Goal: Task Accomplishment & Management: Complete application form

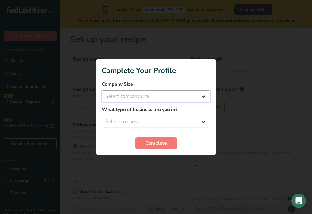
click at [170, 94] on select "Select company size Fewer than 10 Employees 10 to 50 Employees 51 to 500 Employ…" at bounding box center [156, 96] width 109 height 12
select select "1"
click at [102, 90] on select "Select company size Fewer than 10 Employees 10 to 50 Employees 51 to 500 Employ…" at bounding box center [156, 96] width 109 height 12
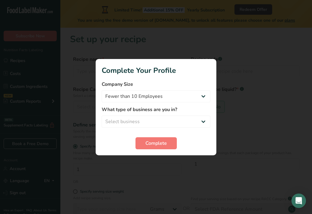
click at [145, 115] on div "What type of business are you in? Select business Packaged Food Manufacturer Re…" at bounding box center [156, 117] width 109 height 22
click at [146, 119] on select "Select business Packaged Food Manufacturer Restaurant & Cafe Bakery Meal Plans …" at bounding box center [156, 122] width 109 height 12
select select "1"
click at [102, 116] on select "Select business Packaged Food Manufacturer Restaurant & Cafe Bakery Meal Plans …" at bounding box center [156, 122] width 109 height 12
click at [149, 141] on span "Complete" at bounding box center [155, 143] width 21 height 7
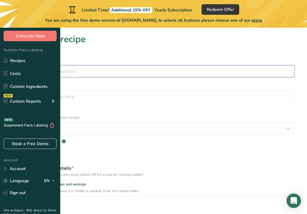
click at [143, 75] on input "text" at bounding box center [154, 71] width 282 height 12
type input "s"
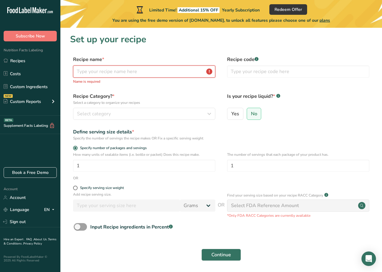
paste input "Shikanji"
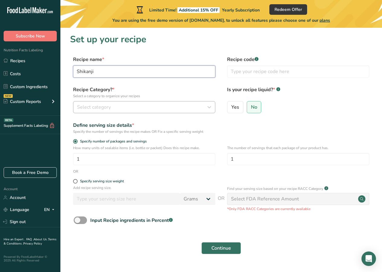
type input "Shikanji"
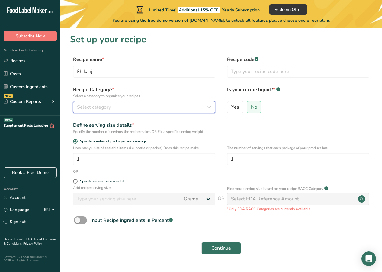
click at [143, 107] on div "Select category" at bounding box center [142, 106] width 131 height 7
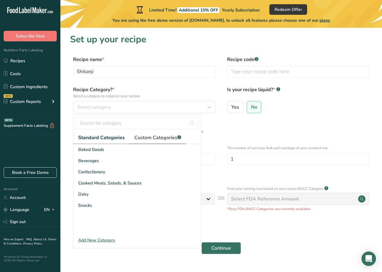
click at [155, 134] on span "Custom Categories .a-a{fill:#347362;}.b-a{fill:#fff;}" at bounding box center [157, 137] width 47 height 7
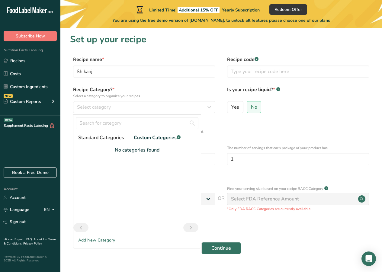
click at [113, 141] on span "Standard Categories" at bounding box center [101, 137] width 46 height 7
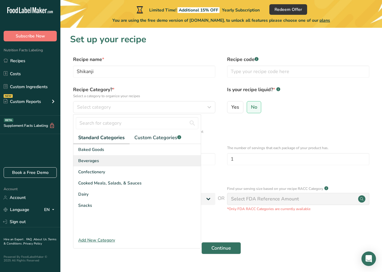
click at [104, 160] on div "Beverages" at bounding box center [136, 160] width 127 height 11
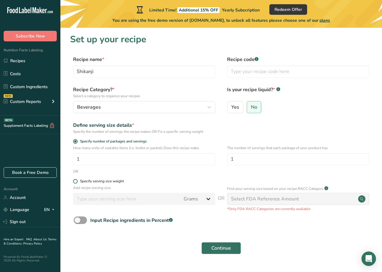
click at [77, 179] on span at bounding box center [75, 181] width 5 height 5
click at [77, 179] on input "Specify serving size weight" at bounding box center [75, 181] width 4 height 4
radio input "true"
radio input "false"
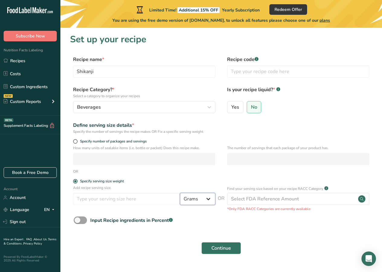
click at [184, 199] on select "Grams kg mg mcg lb oz l mL fl oz tbsp tsp cup qt gallon" at bounding box center [197, 199] width 35 height 12
select select "16"
click at [180, 193] on select "Grams kg mg mcg lb oz l mL fl oz tbsp tsp cup qt gallon" at bounding box center [197, 199] width 35 height 12
select select "22"
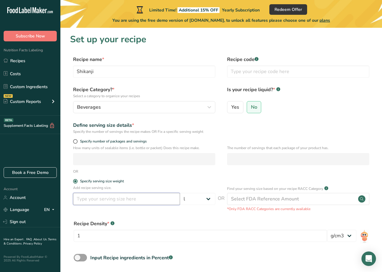
click at [134, 198] on input "number" at bounding box center [126, 199] width 107 height 12
click at [202, 195] on select "Grams kg mg mcg lb oz l mL fl oz tbsp tsp cup qt gallon" at bounding box center [197, 199] width 35 height 12
select select "17"
click at [180, 193] on select "Grams kg mg mcg lb oz l mL fl oz tbsp tsp cup qt gallon" at bounding box center [197, 199] width 35 height 12
click at [161, 191] on div "Add recipe serving size. Grams kg mg mcg lb oz l mL fl oz tbsp tsp cup qt gallon" at bounding box center [144, 196] width 142 height 23
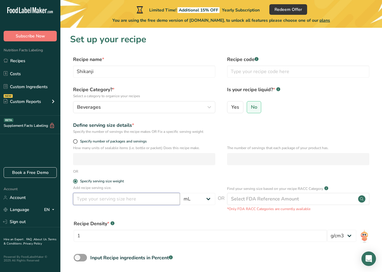
click at [160, 197] on input "number" at bounding box center [126, 199] width 107 height 12
type input "500"
click at [239, 108] on label "Yes" at bounding box center [235, 107] width 16 height 12
click at [231, 108] on input "Yes" at bounding box center [229, 107] width 4 height 4
radio input "true"
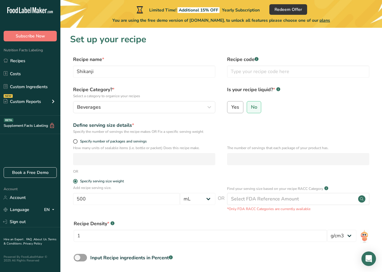
radio input "false"
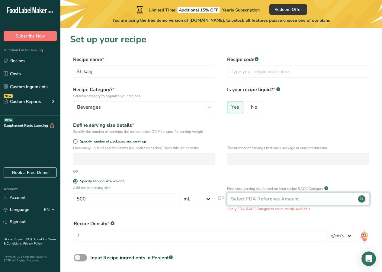
click at [272, 200] on div "Select FDA Reference Amount" at bounding box center [265, 198] width 68 height 7
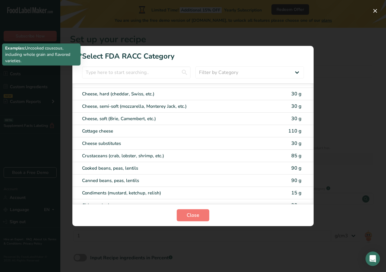
scroll to position [302, 0]
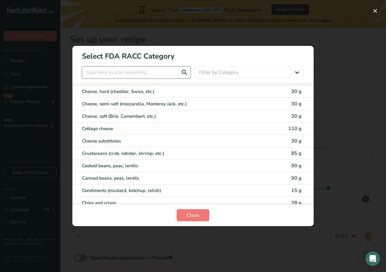
click at [115, 75] on input "RACC Category Selection Modal" at bounding box center [136, 72] width 109 height 12
type input "l"
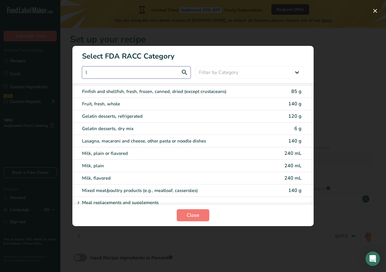
scroll to position [566, 0]
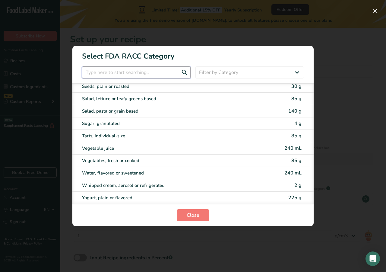
type input "="
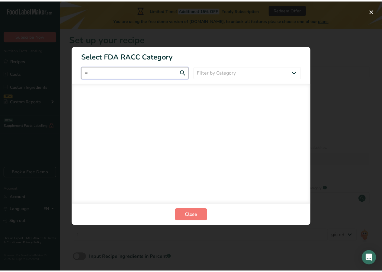
scroll to position [0, 0]
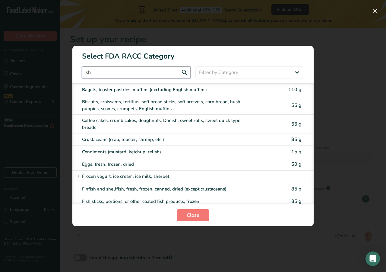
type input "s"
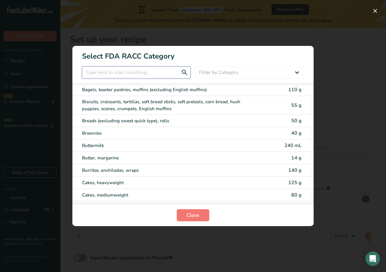
paste input "Shikanji"
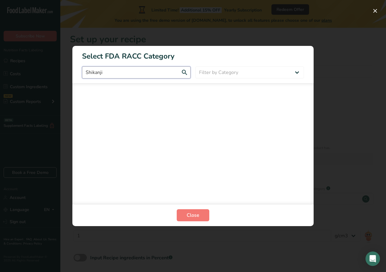
type input "Shikanji"
click at [307, 40] on div "RACC Category Selection Modal" at bounding box center [193, 136] width 386 height 272
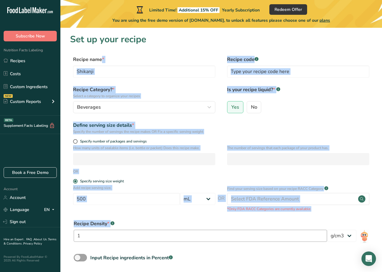
drag, startPoint x: 72, startPoint y: 60, endPoint x: 307, endPoint y: 230, distance: 290.5
click at [307, 214] on form "Recipe name * Shikanji Recipe code .a-a{fill:#347362;}.b-a{fill:#fff;} Recipe C…" at bounding box center [221, 175] width 302 height 239
copy form "Recipe name * Recipe code .a-a{fill:#347362;}.b-a{fill:#fff;} Recipe Category? …"
click at [170, 50] on section "Set up your recipe Recipe name * Shikanji Recipe code .a-a{fill:#347362;}.b-a{f…" at bounding box center [220, 166] width 321 height 277
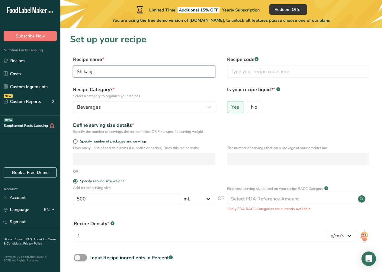
click at [108, 70] on input "Shikanji" at bounding box center [144, 71] width 142 height 12
drag, startPoint x: 107, startPoint y: 75, endPoint x: 20, endPoint y: 77, distance: 87.2
click at [20, 77] on div ".a-20{fill:#fff;} Subscribe Now Nutrition Facts Labeling Recipes Costs Custom I…" at bounding box center [191, 162] width 382 height 324
paste input "gi Chatkhara"
type input "Shikangi Chatkhara"
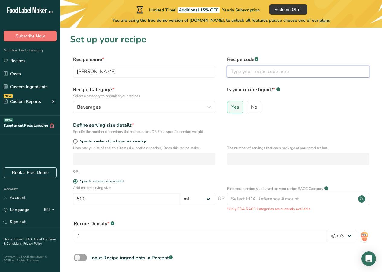
click at [237, 71] on input "text" at bounding box center [298, 71] width 142 height 12
type input "sc"
drag, startPoint x: 237, startPoint y: 71, endPoint x: 214, endPoint y: 63, distance: 24.2
click at [214, 63] on div "Recipe name * Shikangi Chatkhara Recipe code .a-a{fill:#347362;}.b-a{fill:#fff;…" at bounding box center [221, 68] width 302 height 25
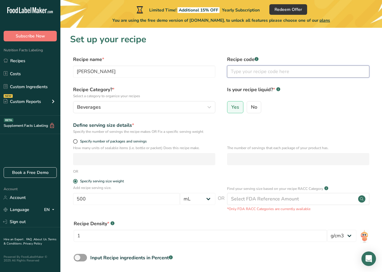
paste input "SC-250"
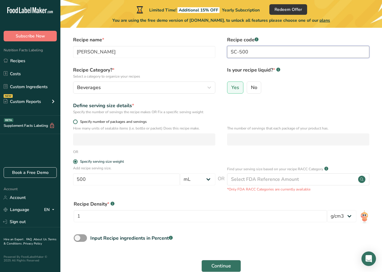
scroll to position [30, 0]
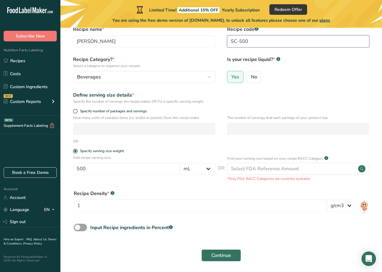
type input "SC-500"
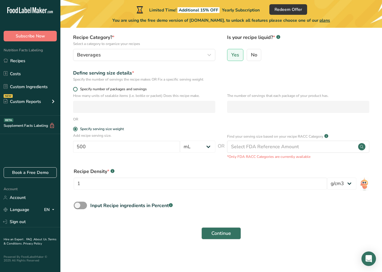
click at [79, 89] on span "Specify number of packages and servings" at bounding box center [112, 89] width 69 height 5
click at [77, 89] on input "Specify number of packages and servings" at bounding box center [75, 89] width 4 height 4
radio input "true"
radio input "false"
select select "0"
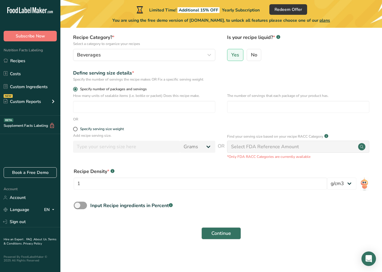
click at [79, 89] on span "Specify number of packages and servings" at bounding box center [112, 89] width 69 height 5
click at [77, 89] on input "Specify number of packages and servings" at bounding box center [75, 89] width 4 height 4
click at [77, 88] on span at bounding box center [75, 89] width 5 height 5
click at [77, 88] on input "Specify number of packages and servings" at bounding box center [75, 89] width 4 height 4
click at [76, 87] on form "Recipe name * Shikangi Chatkhara Recipe code .a-a{fill:#347362;}.b-a{fill:#fff;…" at bounding box center [221, 123] width 302 height 239
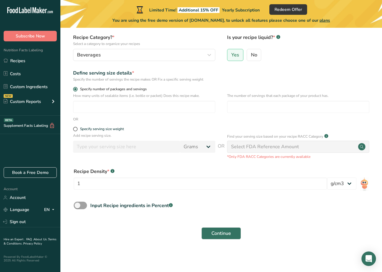
click at [76, 88] on span at bounding box center [75, 89] width 5 height 5
click at [76, 88] on input "Specify number of packages and servings" at bounding box center [75, 89] width 4 height 4
click at [88, 121] on div "OR" at bounding box center [221, 118] width 302 height 5
click at [74, 129] on span at bounding box center [75, 129] width 5 height 5
click at [74, 129] on input "Specify serving size weight" at bounding box center [75, 129] width 4 height 4
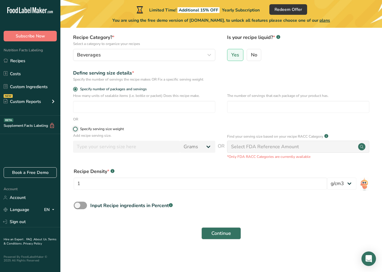
radio input "true"
radio input "false"
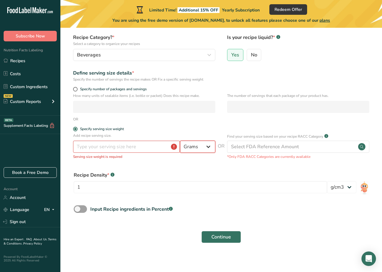
click at [203, 147] on select "Grams kg mg mcg lb oz l mL fl oz tbsp tsp cup qt gallon" at bounding box center [197, 147] width 35 height 12
select select "17"
click at [180, 141] on select "Grams kg mg mcg lb oz l mL fl oz tbsp tsp cup qt gallon" at bounding box center [197, 147] width 35 height 12
drag, startPoint x: 152, startPoint y: 138, endPoint x: 149, endPoint y: 147, distance: 9.1
click at [149, 147] on div "Add recipe serving size. Grams kg mg mcg lb oz l mL fl oz tbsp tsp cup qt gallo…" at bounding box center [144, 146] width 142 height 27
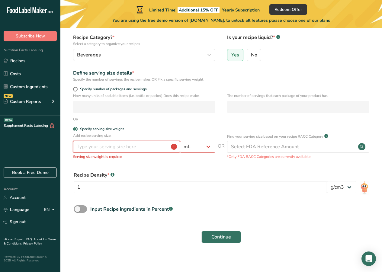
click at [149, 147] on input "number" at bounding box center [126, 147] width 107 height 12
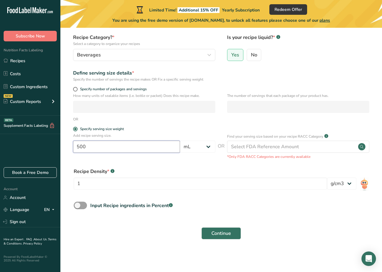
type input "500"
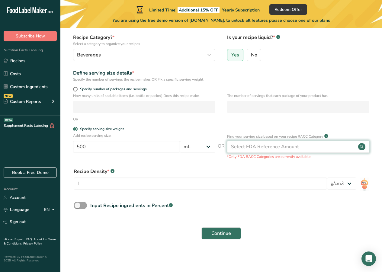
click at [278, 149] on div "Select FDA Reference Amount" at bounding box center [265, 146] width 68 height 7
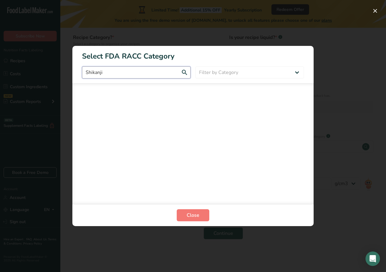
drag, startPoint x: 139, startPoint y: 75, endPoint x: 66, endPoint y: 72, distance: 72.4
click at [66, 72] on div "Select FDA RACC Category Shikanji Filter by Category All Bakery products Bevera…" at bounding box center [193, 136] width 386 height 272
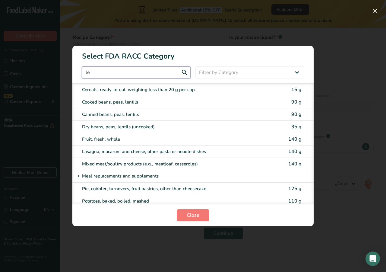
type input "l"
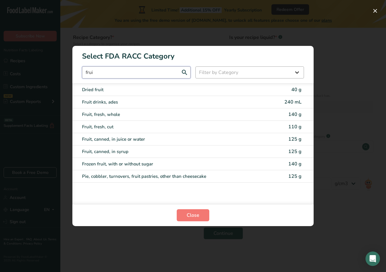
type input "frui"
click at [240, 77] on select "Filter by Category All Bakery products Beverages Cereals and other grain produc…" at bounding box center [249, 72] width 109 height 12
select select "6"
click at [195, 66] on select "Filter by Category All Bakery products Beverages Cereals and other grain produc…" at bounding box center [249, 72] width 109 height 12
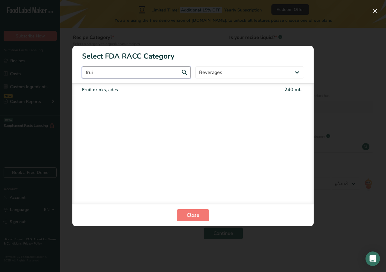
drag, startPoint x: 174, startPoint y: 77, endPoint x: 101, endPoint y: 74, distance: 72.8
click at [101, 74] on input "frui" at bounding box center [136, 72] width 109 height 12
type input "f"
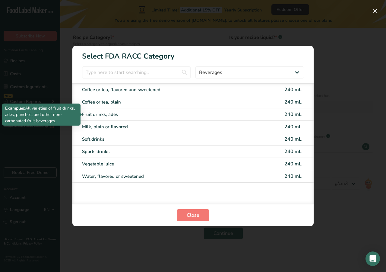
click at [133, 113] on div "Fruit drinks, ades" at bounding box center [167, 114] width 171 height 7
type input "240"
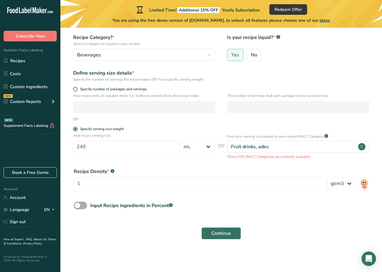
click at [81, 205] on span at bounding box center [80, 206] width 13 height 8
click at [78, 205] on input "Input Recipe ingredients in Percent .a-a{fill:#347362;}.b-a{fill:#fff;}" at bounding box center [76, 205] width 4 height 4
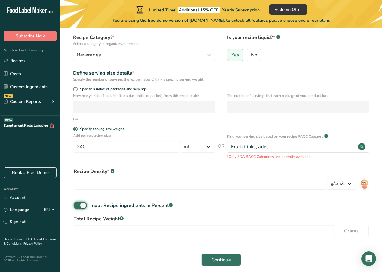
scroll to position [79, 0]
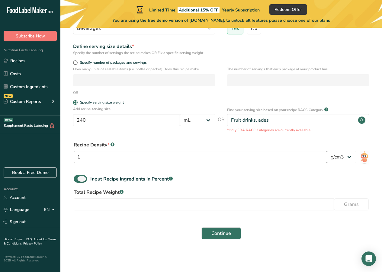
click at [85, 180] on span at bounding box center [80, 179] width 13 height 8
click at [78, 180] on input "Input Recipe ingredients in Percent .a-a{fill:#347362;}.b-a{fill:#fff;}" at bounding box center [76, 179] width 4 height 4
checkbox input "false"
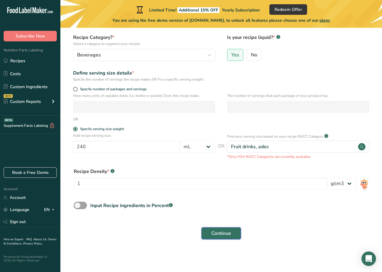
click at [225, 214] on span "Continue" at bounding box center [221, 233] width 20 height 7
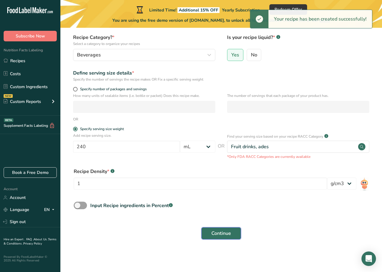
click at [216, 214] on span "Continue" at bounding box center [221, 233] width 20 height 7
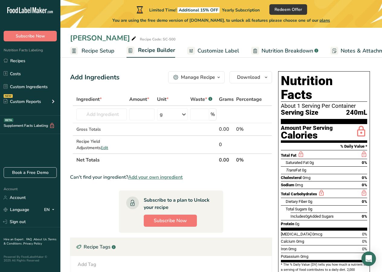
click at [307, 175] on span "0%" at bounding box center [363, 177] width 5 height 5
click at [249, 193] on section "Ingredient * Amount * Unit * Waste * .a-a{fill:#347362;}.b-a{fill:#fff;} Grams …" at bounding box center [171, 210] width 202 height 234
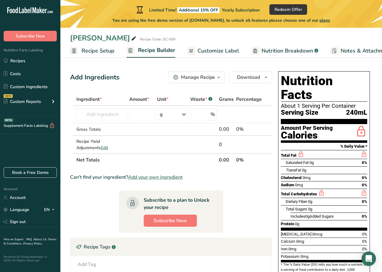
drag, startPoint x: 70, startPoint y: 78, endPoint x: 182, endPoint y: 256, distance: 210.3
click at [182, 214] on div "Add Ingredients Manage Recipe Delete Recipe Duplicate Recipe Scale Recipe Save …" at bounding box center [172, 203] width 205 height 268
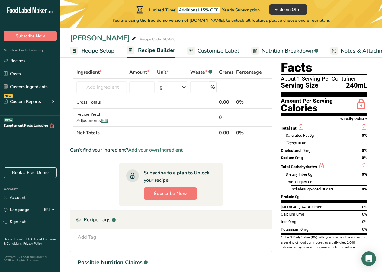
scroll to position [75, 0]
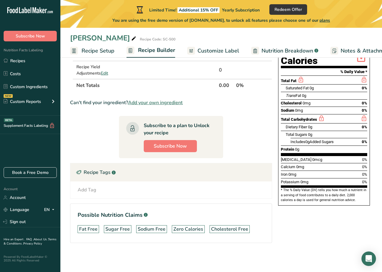
click at [188, 214] on section "Ingredient * Amount * Unit * Waste * .a-a{fill:#347362;}.b-a{fill:#fff;} Grams …" at bounding box center [171, 135] width 202 height 234
drag, startPoint x: 197, startPoint y: 210, endPoint x: 68, endPoint y: 73, distance: 187.2
click at [68, 73] on section "Add Ingredients Manage Recipe Delete Recipe Duplicate Recipe Scale Recipe Save …" at bounding box center [220, 128] width 321 height 287
drag, startPoint x: 65, startPoint y: 75, endPoint x: 249, endPoint y: 260, distance: 260.7
click at [251, 214] on section "Add Ingredients Manage Recipe Delete Recipe Duplicate Recipe Scale Recipe Save …" at bounding box center [220, 128] width 321 height 287
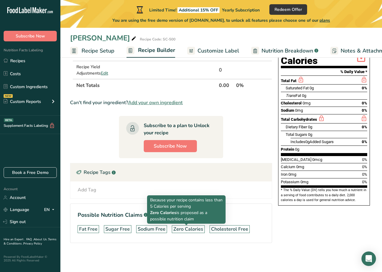
copy div "Add Ingredients Manage Recipe Delete Recipe Duplicate Recipe Scale Recipe Save …"
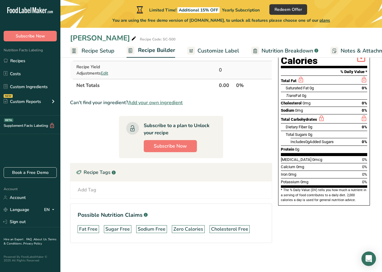
click at [185, 70] on td at bounding box center [172, 69] width 33 height 17
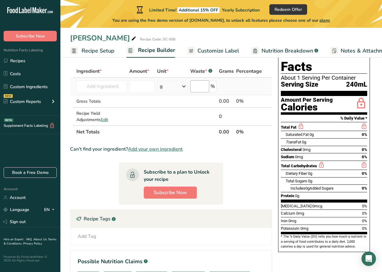
scroll to position [0, 0]
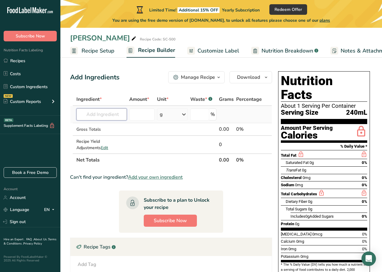
click at [102, 110] on input "text" at bounding box center [101, 114] width 50 height 12
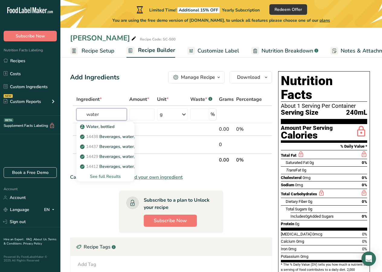
type input "water"
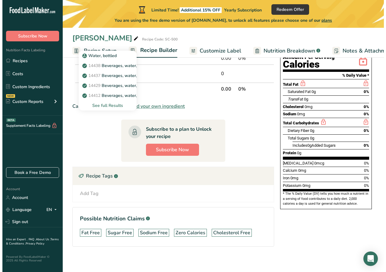
scroll to position [75, 0]
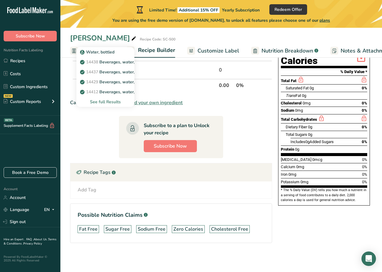
type input "water"
click at [112, 103] on div "See full Results" at bounding box center [105, 102] width 48 height 6
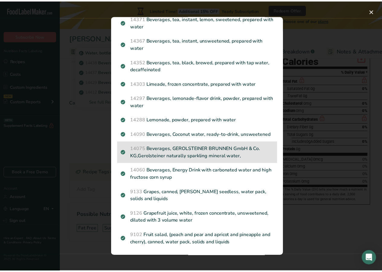
scroll to position [776, 0]
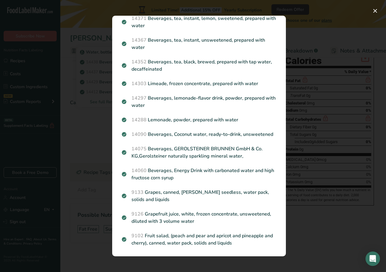
click at [307, 214] on div "Search results modal" at bounding box center [193, 136] width 386 height 272
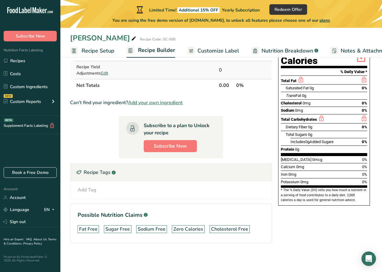
scroll to position [0, 0]
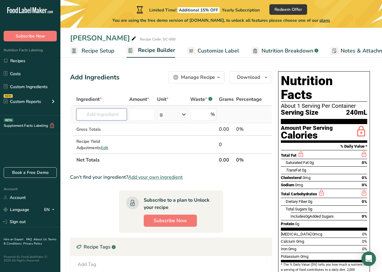
click at [106, 115] on input "text" at bounding box center [101, 114] width 50 height 12
paste input "Water (filtered)"
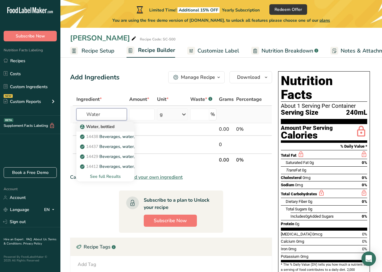
type input "Water"
click at [108, 129] on p "Water, bottled" at bounding box center [97, 126] width 33 height 6
type input "Water, bottled"
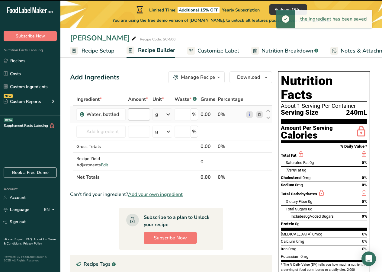
type input "0"
click at [136, 113] on input "0" at bounding box center [139, 114] width 22 height 12
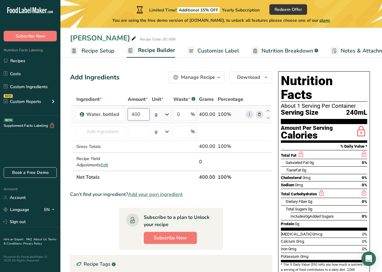
type input "400"
click at [171, 116] on div "Ingredient * Amount * Unit * Waste * .a-a{fill:#347362;}.b-a{fill:#fff;} Grams …" at bounding box center [171, 138] width 202 height 90
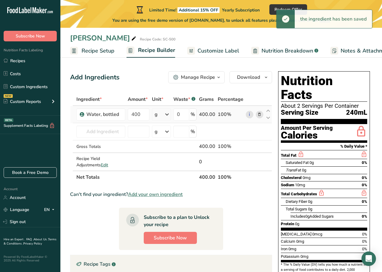
click at [163, 116] on div "g" at bounding box center [161, 114] width 19 height 12
click at [164, 188] on div "mL" at bounding box center [181, 190] width 46 height 6
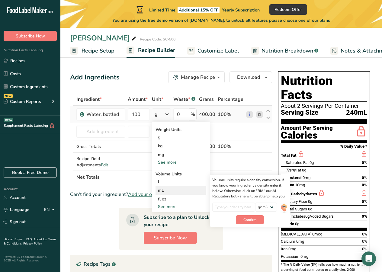
click at [175, 189] on div "mL" at bounding box center [181, 190] width 46 height 6
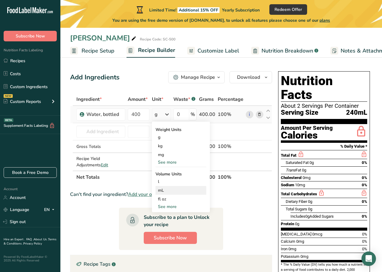
click at [175, 189] on div "mL" at bounding box center [181, 190] width 46 height 6
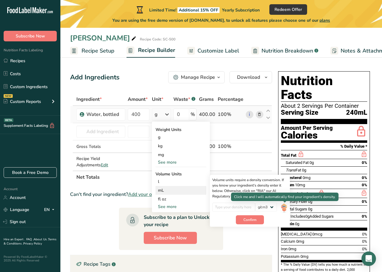
click at [284, 208] on img at bounding box center [283, 207] width 7 height 11
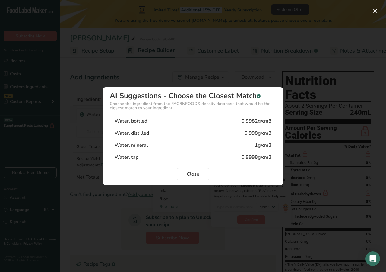
click at [161, 144] on div "Water, mineral 1g/cm3" at bounding box center [193, 145] width 167 height 12
type input "1"
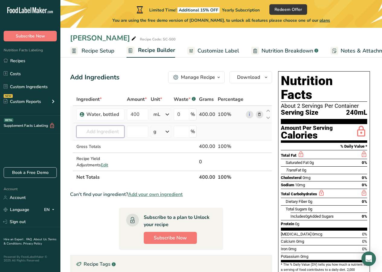
click at [108, 133] on input "text" at bounding box center [100, 131] width 48 height 12
paste input "Lemon Juice"
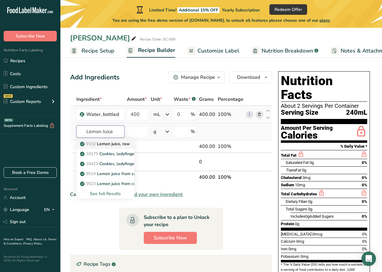
type input "Lemon Juice"
click at [120, 144] on p "9152 Lemon juice, raw" at bounding box center [105, 144] width 49 height 6
type input "Lemon juice, raw"
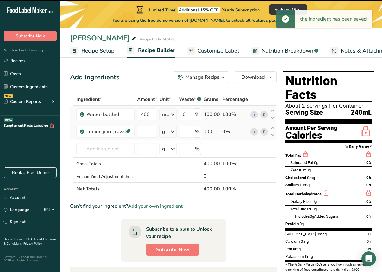
type input "0"
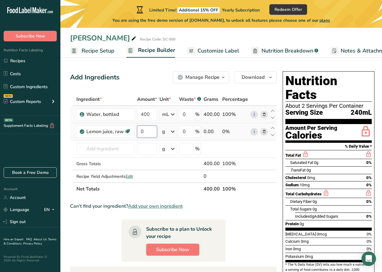
click at [149, 131] on input "0" at bounding box center [147, 131] width 20 height 12
type input "50"
click at [171, 131] on div "Ingredient * Amount * Unit * Waste * .a-a{fill:#347362;}.b-a{fill:#fff;} Grams …" at bounding box center [173, 144] width 206 height 102
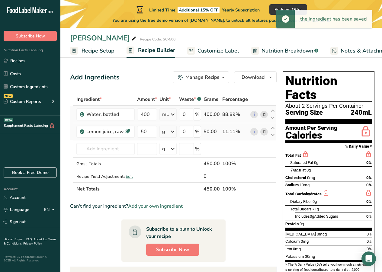
click at [170, 133] on icon at bounding box center [172, 131] width 7 height 11
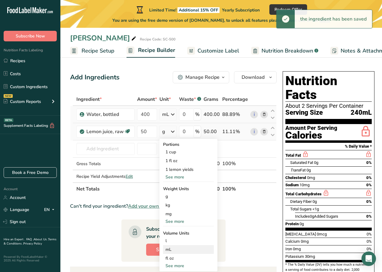
click at [176, 214] on div "mL" at bounding box center [188, 249] width 46 height 6
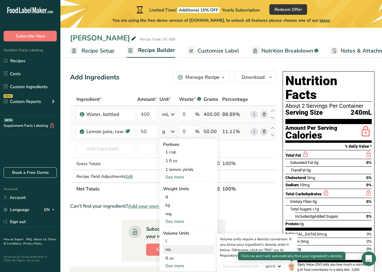
click at [291, 214] on img at bounding box center [291, 267] width 7 height 11
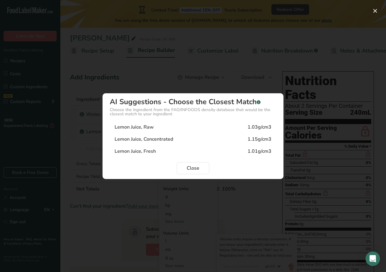
click at [170, 151] on div "Lemon Juice, Fresh 1.01g/cm3" at bounding box center [193, 151] width 167 height 12
type input "1.01"
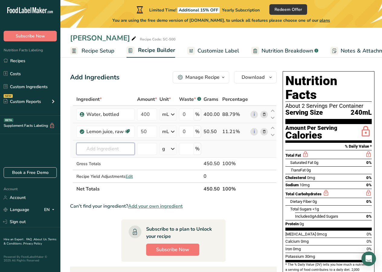
click at [110, 149] on input "text" at bounding box center [105, 149] width 58 height 12
paste input "Sugar"
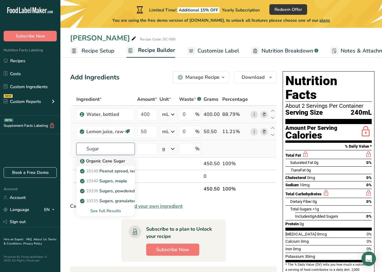
type input "Sugar"
click at [122, 163] on p "Organic Cane Sugar" at bounding box center [103, 161] width 44 height 6
type input "Organic Cane Sugar"
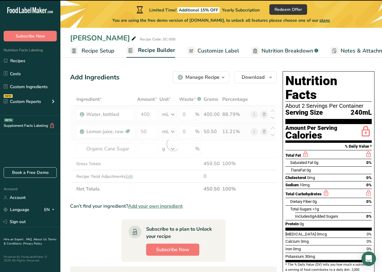
type input "0"
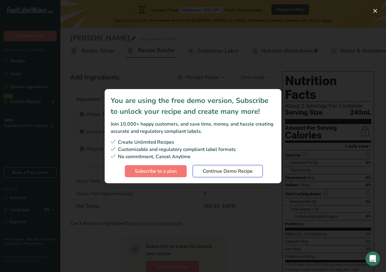
click at [223, 173] on span "Continue Demo Recipe" at bounding box center [228, 170] width 50 height 7
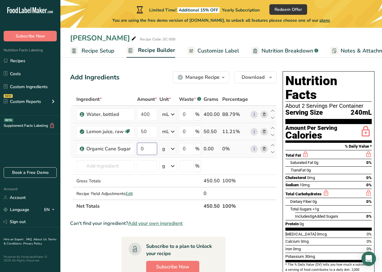
click at [144, 153] on input "0" at bounding box center [147, 149] width 20 height 12
drag, startPoint x: 144, startPoint y: 153, endPoint x: 129, endPoint y: 150, distance: 15.9
click at [129, 150] on tr "Organic Cane Sugar 0 g Weight Units g kg mg See more Volume Units l Volume unit…" at bounding box center [173, 148] width 206 height 17
type input "54"
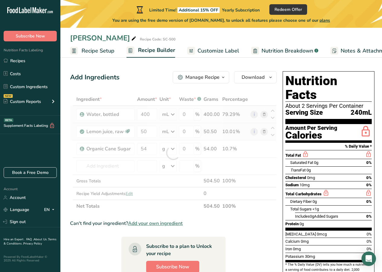
click at [198, 53] on span "Customize Label" at bounding box center [218, 51] width 42 height 8
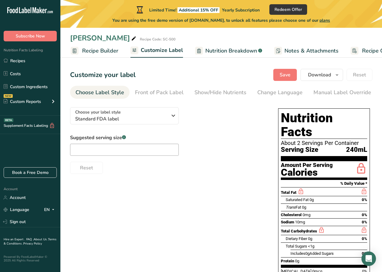
scroll to position [0, 82]
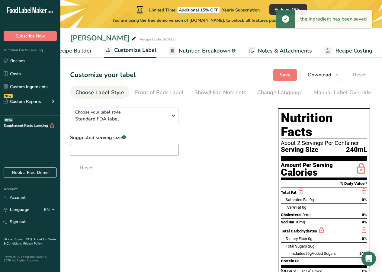
click at [199, 51] on span "Nutrition Breakdown" at bounding box center [205, 51] width 52 height 8
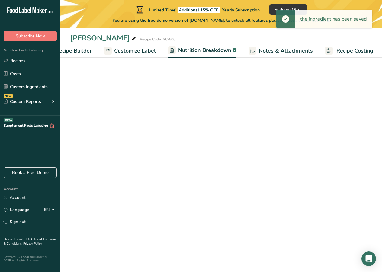
scroll to position [0, 83]
select select "Calories"
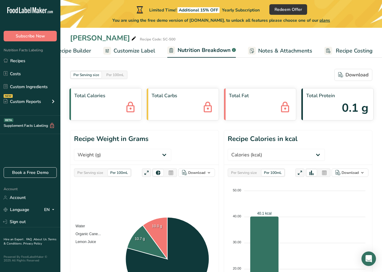
click at [82, 51] on span "Recipe Builder" at bounding box center [73, 51] width 36 height 8
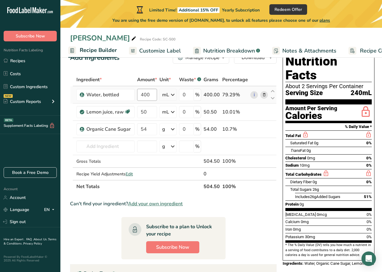
scroll to position [30, 0]
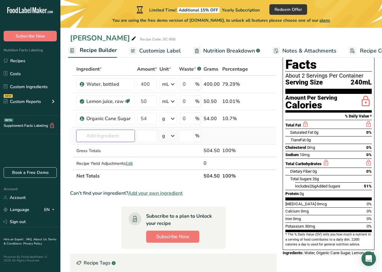
click at [105, 133] on input "text" at bounding box center [105, 136] width 58 height 12
paste input "Black Salt"
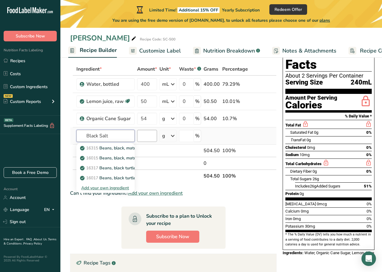
type input "Black Salt"
click at [138, 135] on input "number" at bounding box center [147, 136] width 20 height 12
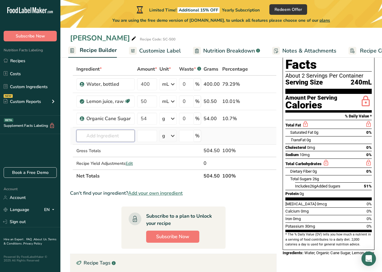
click at [122, 135] on input "text" at bounding box center [105, 136] width 58 height 12
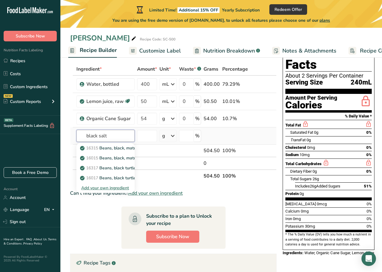
type input "black salt"
click at [108, 185] on div "Add your own ingredient" at bounding box center [105, 188] width 49 height 6
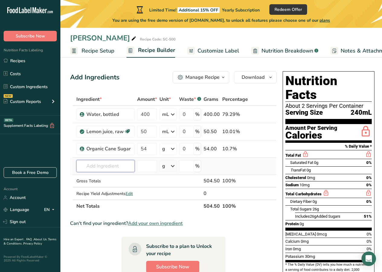
click at [106, 164] on input "text" at bounding box center [105, 166] width 58 height 12
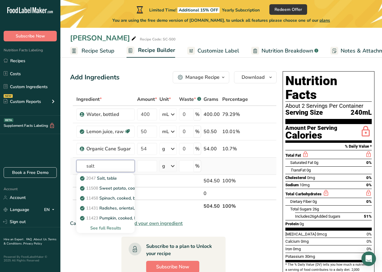
type input "salt"
click at [114, 214] on div "See full Results" at bounding box center [105, 228] width 49 height 6
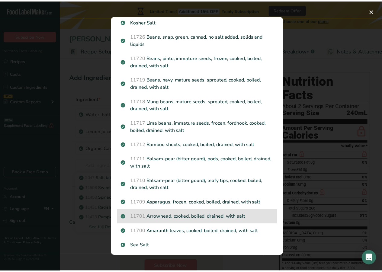
scroll to position [602, 0]
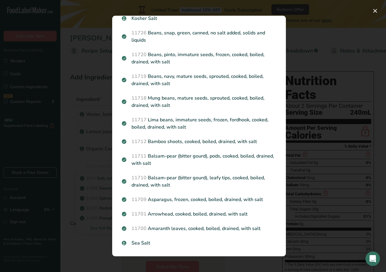
click at [102, 214] on div "Search results modal" at bounding box center [193, 136] width 386 height 272
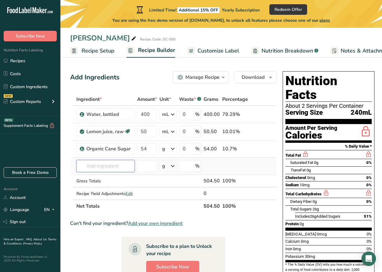
click at [106, 169] on input "text" at bounding box center [105, 166] width 58 height 12
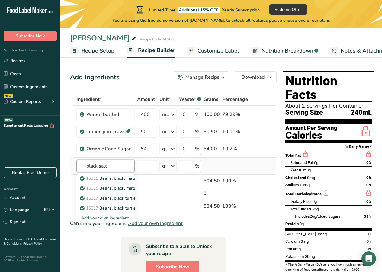
type input "black salt"
click at [109, 214] on div "Add your own ingredient" at bounding box center [105, 218] width 49 height 6
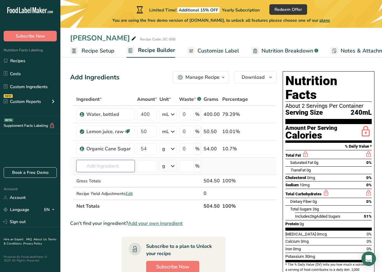
click at [93, 164] on input "text" at bounding box center [105, 166] width 58 height 12
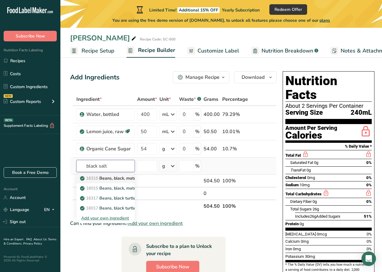
type input "black salt"
click at [121, 180] on p "16315 Beans, black, mature seeds, cooked, boiled, with salt" at bounding box center [141, 178] width 120 height 6
type input "Beans, black, mature seeds, cooked, boiled, with salt"
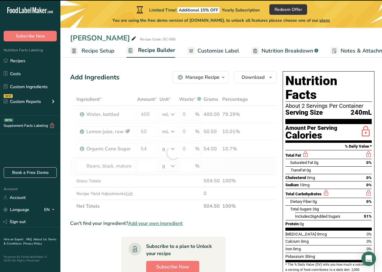
type input "0"
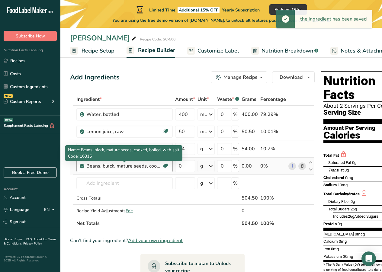
click at [144, 166] on div "Beans, black, mature seeds, cooked, boiled, with salt" at bounding box center [123, 165] width 75 height 7
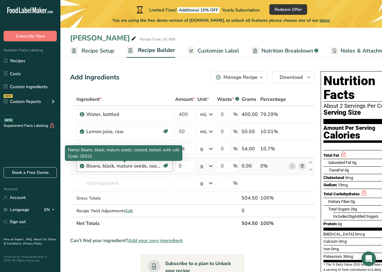
click at [157, 169] on div "Beans, black, mature seeds, cooked, boiled, with salt" at bounding box center [123, 165] width 75 height 7
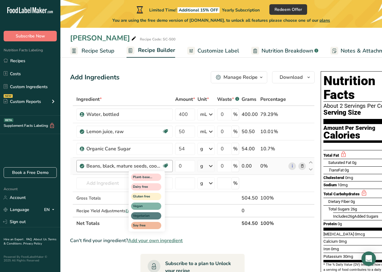
click at [167, 167] on icon at bounding box center [165, 165] width 6 height 9
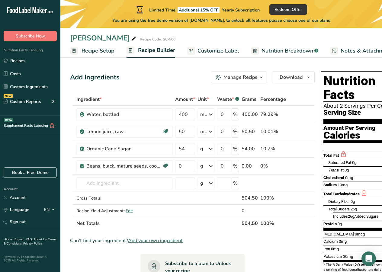
drag, startPoint x: 141, startPoint y: 167, endPoint x: 57, endPoint y: 161, distance: 84.7
click at [57, 161] on div ".a-20{fill:#fff;} Subscribe Now Nutrition Facts Labeling Recipes Costs Custom I…" at bounding box center [191, 205] width 382 height 410
click at [65, 157] on section "Add Ingredients Manage Recipe Delete Recipe Duplicate Recipe Scale Recipe Save …" at bounding box center [220, 234] width 321 height 351
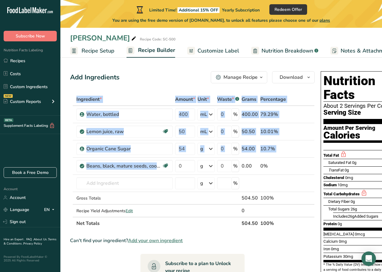
click at [67, 159] on section "Add Ingredients Manage Recipe Delete Recipe Duplicate Recipe Scale Recipe Save …" at bounding box center [220, 234] width 321 height 351
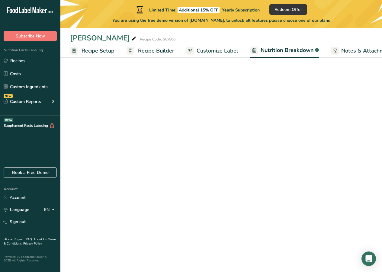
select select "Calories"
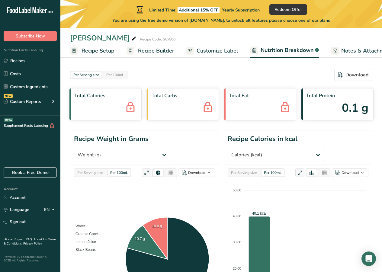
click at [148, 50] on span "Recipe Builder" at bounding box center [156, 51] width 36 height 8
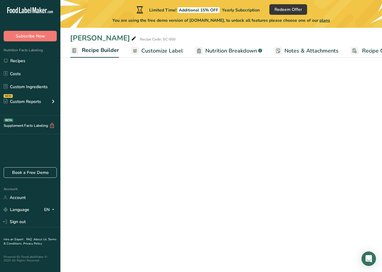
scroll to position [0, 58]
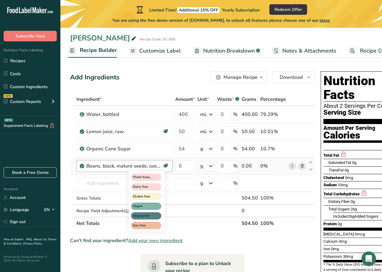
click at [164, 163] on icon at bounding box center [165, 165] width 6 height 9
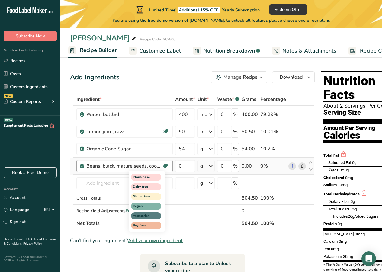
click at [164, 163] on icon at bounding box center [165, 165] width 6 height 9
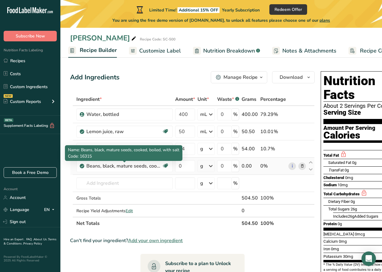
drag, startPoint x: 157, startPoint y: 162, endPoint x: 156, endPoint y: 174, distance: 12.1
click at [156, 174] on td "Beans, black, mature seeds, cooked, boiled, with salt Plant-based Protein Dairy…" at bounding box center [124, 165] width 99 height 17
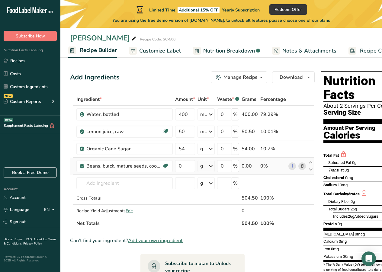
click at [302, 167] on icon at bounding box center [302, 166] width 4 height 6
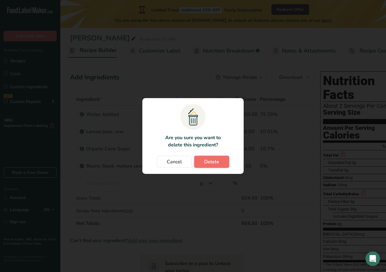
click at [219, 160] on span "Delete" at bounding box center [211, 161] width 15 height 7
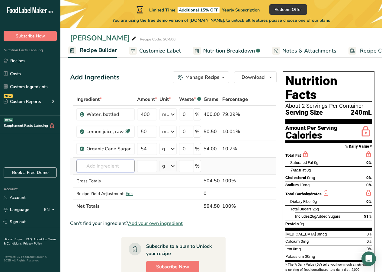
click at [112, 164] on input "text" at bounding box center [105, 166] width 58 height 12
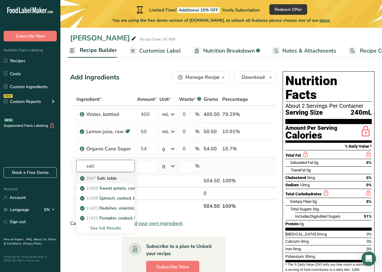
type input "salt"
click at [108, 179] on p "2047 Salt, table" at bounding box center [99, 178] width 36 height 6
type input "Salt, table"
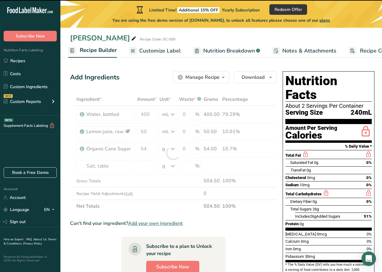
type input "0"
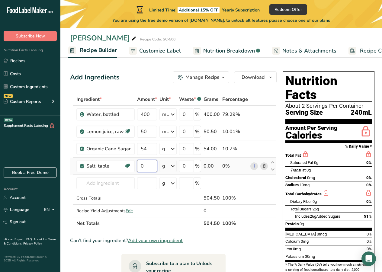
drag, startPoint x: 147, startPoint y: 163, endPoint x: 135, endPoint y: 166, distance: 12.2
click at [136, 166] on td "0" at bounding box center [147, 165] width 22 height 17
type input "4"
type input "3"
click at [113, 188] on div "Ingredient * Amount * Unit * Waste * .a-a{fill:#347362;}.b-a{fill:#fff;} Grams …" at bounding box center [173, 161] width 206 height 137
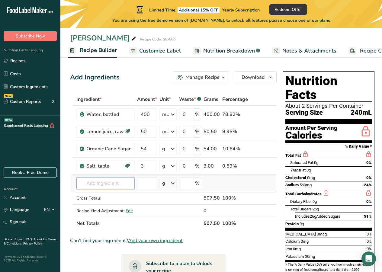
paste input "Sodium Benzoate"
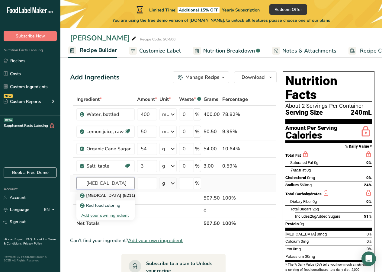
type input "Sodium Benzoate"
click at [125, 195] on p "Sodium Benzoate (E211)" at bounding box center [108, 195] width 54 height 6
type input "Sodium Benzoate (E211)"
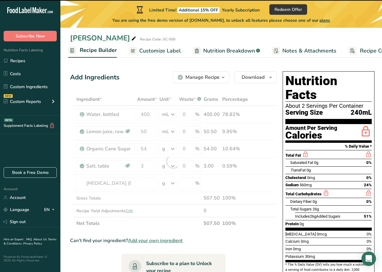
type input "0"
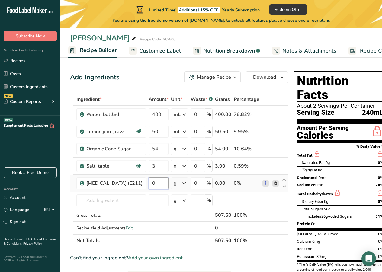
click at [155, 185] on input "0" at bounding box center [158, 183] width 20 height 12
type input "0.5"
click at [159, 196] on div "Ingredient * Amount * Unit * Waste * .a-a{fill:#347362;}.b-a{fill:#fff;} Grams …" at bounding box center [179, 170] width 218 height 154
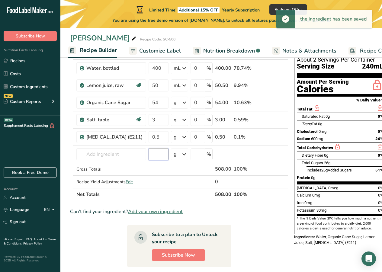
scroll to position [60, 0]
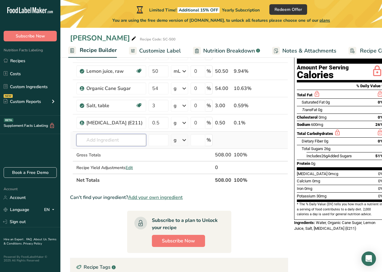
click at [98, 140] on input "text" at bounding box center [111, 140] width 70 height 12
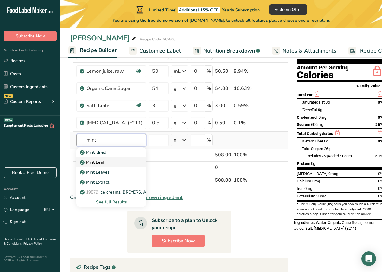
type input "mint"
click at [115, 164] on div "Mint Leaf" at bounding box center [106, 162] width 50 height 6
type input "Mint Leaf"
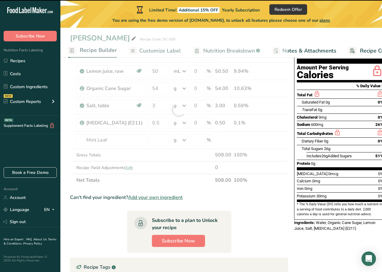
type input "0"
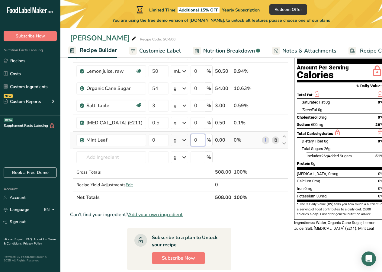
drag, startPoint x: 196, startPoint y: 137, endPoint x: 184, endPoint y: 138, distance: 12.7
click at [184, 138] on tr "Mint Leaf 0 g Weight Units g kg mg See more Volume Units l Volume units require…" at bounding box center [178, 140] width 217 height 17
type input "2"
click at [160, 143] on div "Ingredient * Amount * Unit * Waste * .a-a{fill:#347362;}.b-a{fill:#fff;} Grams …" at bounding box center [179, 118] width 218 height 171
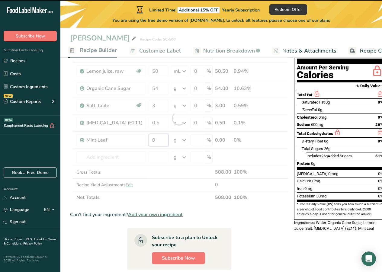
type input "0"
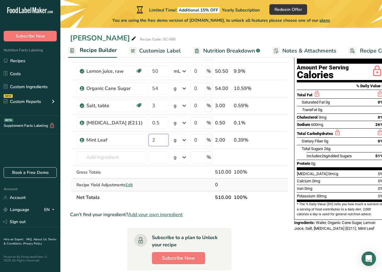
type input "2"
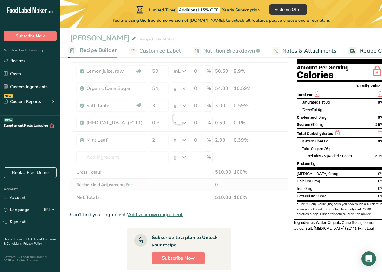
click at [169, 191] on div "Ingredient * Amount * Unit * Waste * .a-a{fill:#347362;}.b-a{fill:#fff;} Grams …" at bounding box center [179, 118] width 218 height 171
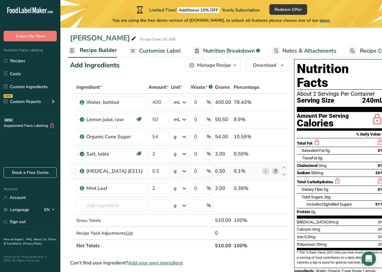
scroll to position [0, 0]
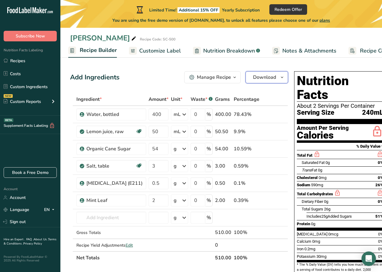
click at [271, 78] on span "Download" at bounding box center [264, 77] width 23 height 7
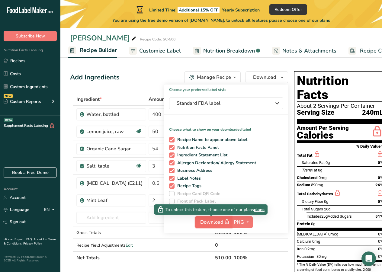
click at [202, 214] on button "Download" at bounding box center [213, 222] width 37 height 12
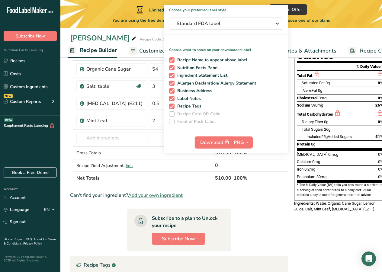
scroll to position [30, 0]
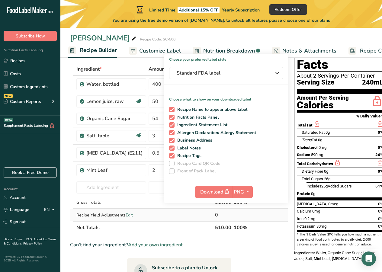
click at [283, 214] on td at bounding box center [283, 215] width 7 height 12
